Goal: Task Accomplishment & Management: Complete application form

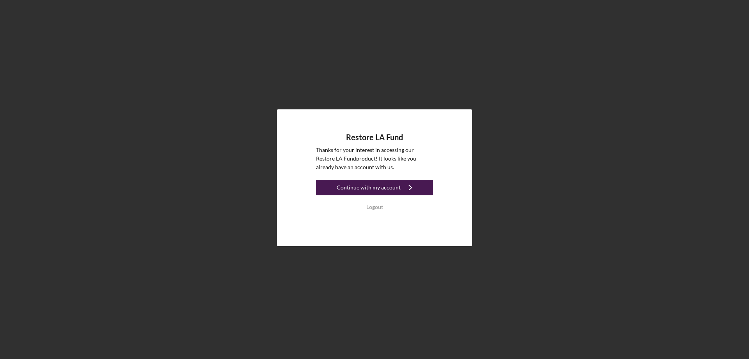
click at [367, 185] on div "Continue with my account" at bounding box center [369, 188] width 64 height 16
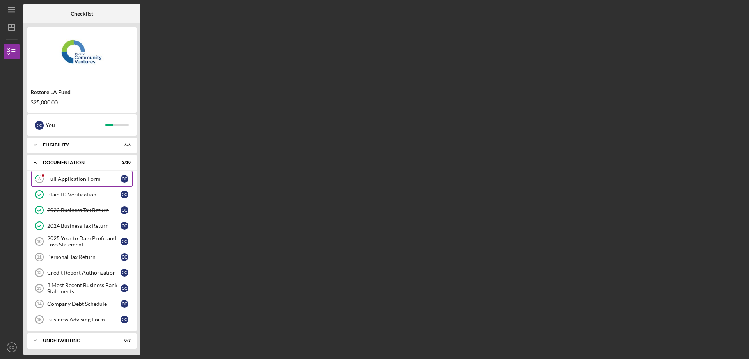
click at [76, 180] on div "Full Application Form" at bounding box center [83, 179] width 73 height 6
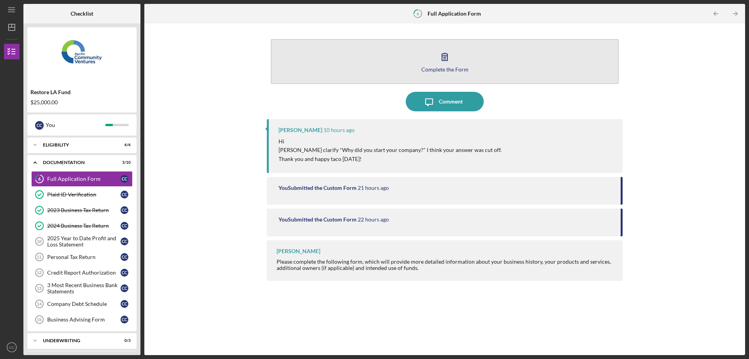
click at [444, 56] on icon "button" at bounding box center [444, 56] width 5 height 7
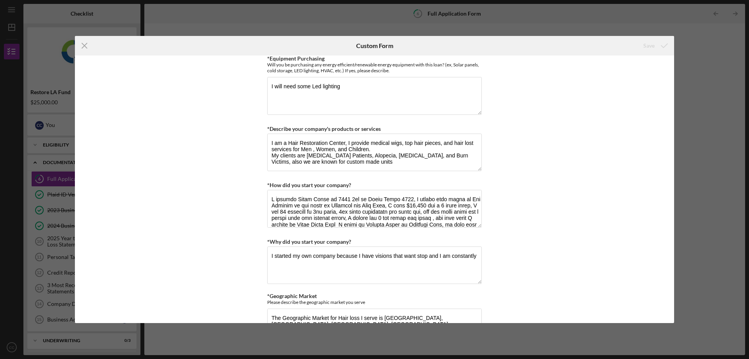
scroll to position [358, 0]
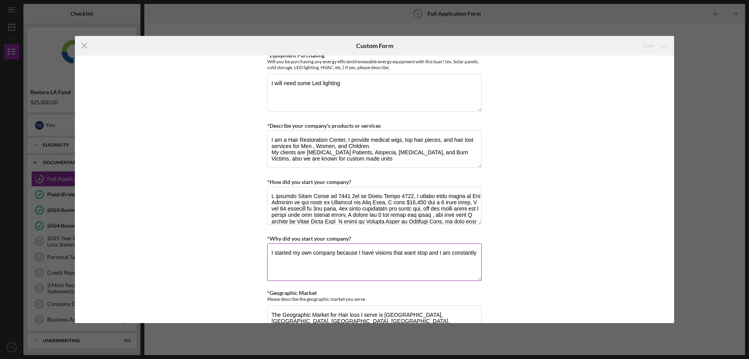
click at [274, 248] on textarea "I started my own company because I have visions that want stop and I am constan…" at bounding box center [374, 261] width 215 height 37
click at [477, 251] on textarea "I started my own company because I have visions that want stop and I am constan…" at bounding box center [374, 261] width 215 height 37
type textarea "I"
click at [377, 254] on textarea "First of all, I was very young and I had nonething to loose" at bounding box center [374, 261] width 215 height 37
click at [375, 253] on textarea "First of all, I was very young and I had nonething to loose" at bounding box center [374, 261] width 215 height 37
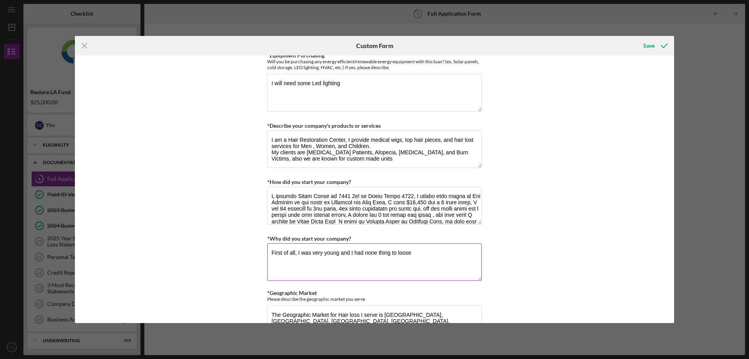
click at [412, 253] on textarea "First of all, I was very young and I had none thing to loose" at bounding box center [374, 261] width 215 height 37
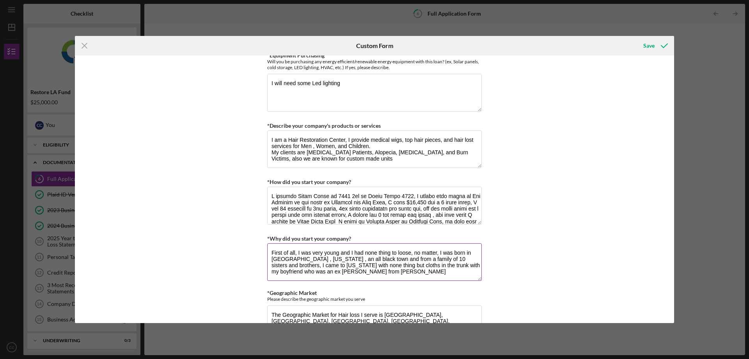
click at [278, 272] on textarea "First of all, I was very young and I had none thing to loose, no matter, I was …" at bounding box center [374, 261] width 215 height 37
click at [279, 271] on textarea "First of all, I was very young and I had none thing to loose, no matter, I was …" at bounding box center [374, 261] width 215 height 37
click at [284, 272] on textarea "First of all, I was very young and I had none thing to loose, no matter, I was …" at bounding box center [374, 261] width 215 height 37
click at [326, 272] on textarea "First of all, I was very young and I had none thing to loose, no matter, I was …" at bounding box center [374, 261] width 215 height 37
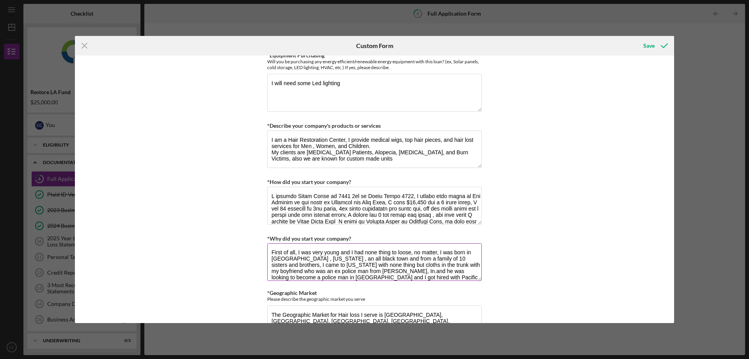
scroll to position [7, 0]
click at [429, 271] on textarea "First of all, I was very young and I had none thing to loose, no matter, I was …" at bounding box center [374, 261] width 215 height 37
click at [345, 265] on textarea "First of all, I was very young and I had none thing to loose, no matter, I was …" at bounding box center [374, 261] width 215 height 37
click at [439, 271] on textarea "First of all, I was very young and I had none thing to loose, no matter, I was …" at bounding box center [374, 261] width 215 height 37
click at [473, 276] on textarea "First of all, I was very young and I had none thing to loose, no matter, I was …" at bounding box center [374, 261] width 215 height 37
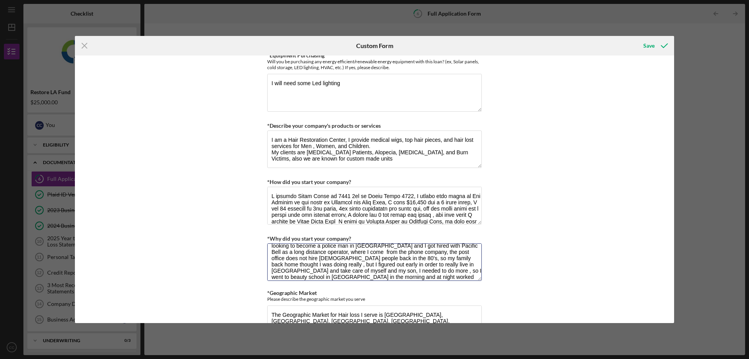
scroll to position [38, 0]
click at [420, 277] on textarea "First of all, I was very young and I had none thing to loose, no matter, I was …" at bounding box center [374, 261] width 215 height 37
click at [455, 276] on textarea "First of all, I was very young and I had none thing to loose, no matter, I was …" at bounding box center [374, 261] width 215 height 37
click at [322, 272] on textarea "First of all, I was very young and I had none thing to loose, no matter, I was …" at bounding box center [374, 261] width 215 height 37
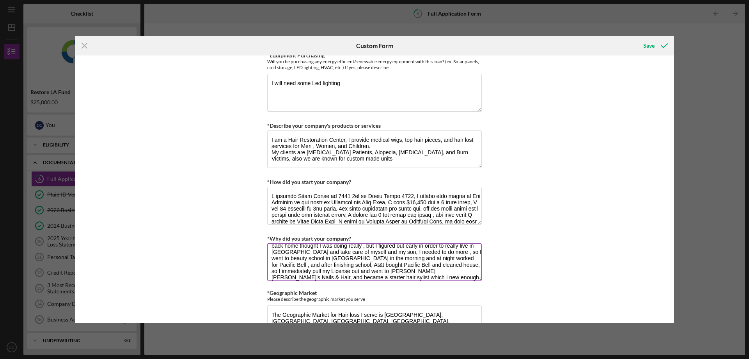
click at [315, 277] on textarea "First of all, I was very young and I had none thing to loose, no matter, I was …" at bounding box center [374, 261] width 215 height 37
click at [388, 276] on textarea "*Why did you start your company?" at bounding box center [374, 261] width 215 height 37
click at [415, 277] on textarea "*Why did you start your company?" at bounding box center [374, 261] width 215 height 37
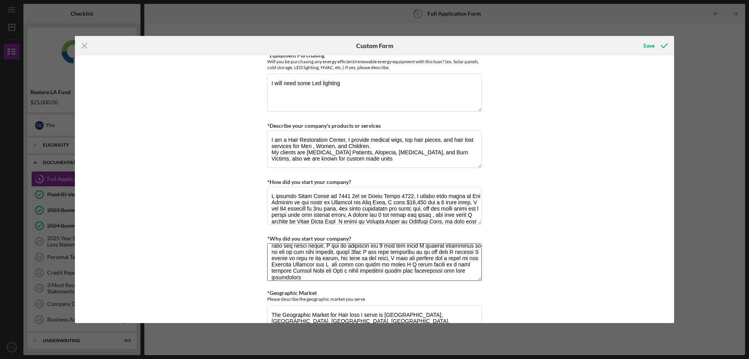
click at [299, 270] on textarea "*Why did you start your company?" at bounding box center [374, 261] width 215 height 37
click at [301, 279] on textarea "*Why did you start your company?" at bounding box center [374, 261] width 215 height 37
click at [446, 259] on textarea "*Why did you start your company?" at bounding box center [374, 261] width 215 height 37
click at [342, 258] on textarea "*Why did you start your company?" at bounding box center [374, 261] width 215 height 37
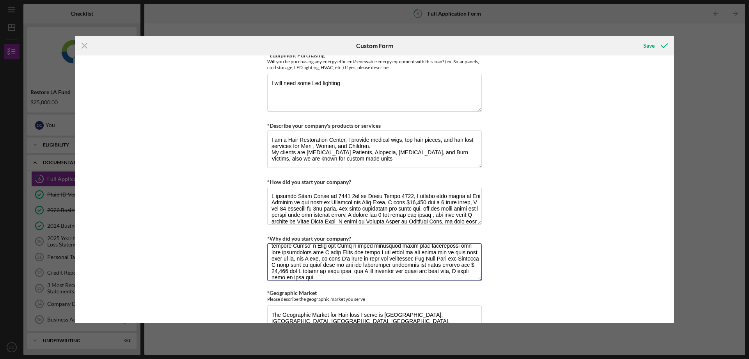
type textarea "First of all, I was very young and I had none thing to loose, no matter, I was …"
click at [509, 263] on div "*Use of Proceeds Purchase Inventory Business Expansion Purchase or repair equip…" at bounding box center [375, 188] width 600 height 267
click at [650, 47] on div "Save" at bounding box center [649, 46] width 11 height 16
